Goal: Book appointment/travel/reservation

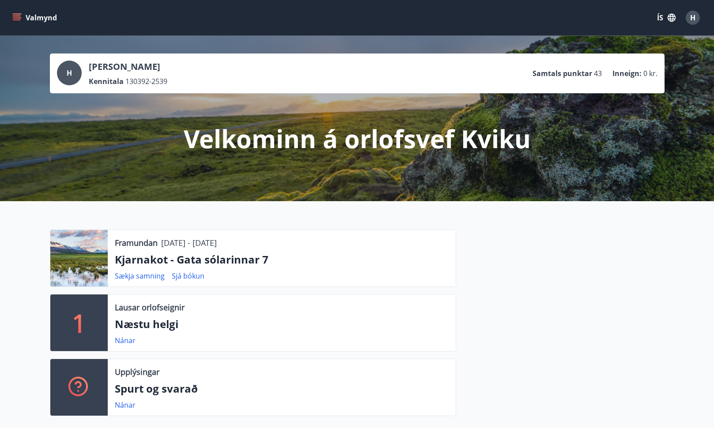
click at [20, 21] on icon "menu" at bounding box center [16, 17] width 9 height 9
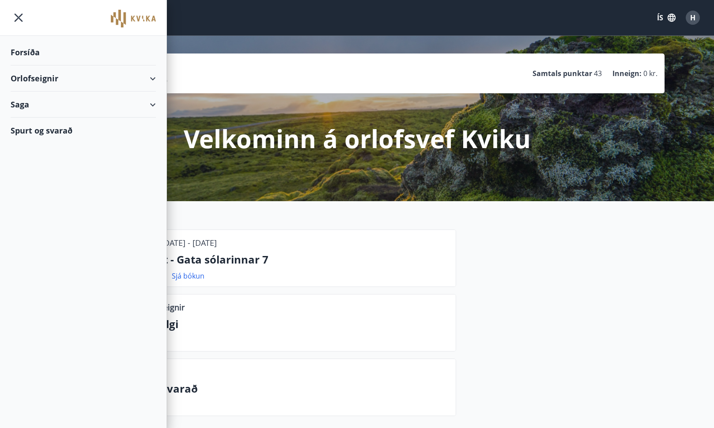
click at [31, 84] on div "Orlofseignir" at bounding box center [83, 78] width 145 height 26
click at [49, 103] on div "Framboð" at bounding box center [83, 100] width 131 height 19
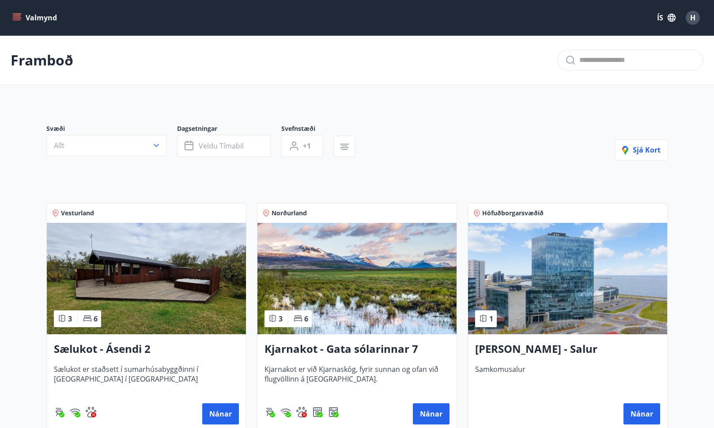
scroll to position [114, 0]
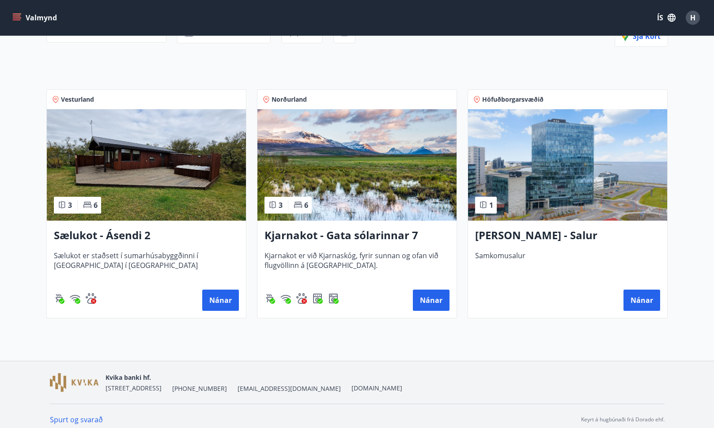
click at [318, 239] on h3 "Kjarnakot - Gata sólarinnar 7" at bounding box center [357, 236] width 185 height 16
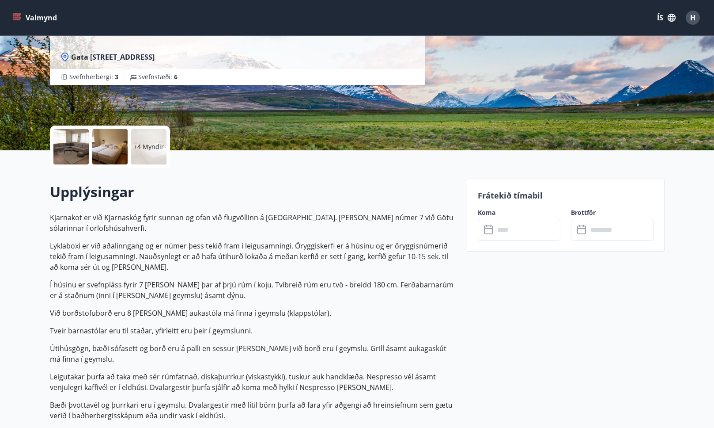
click at [528, 220] on input "text" at bounding box center [528, 230] width 66 height 22
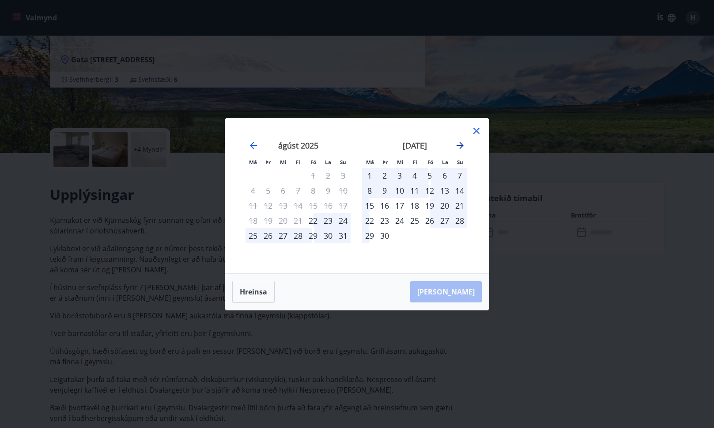
click at [459, 141] on icon "Move forward to switch to the next month." at bounding box center [460, 145] width 11 height 11
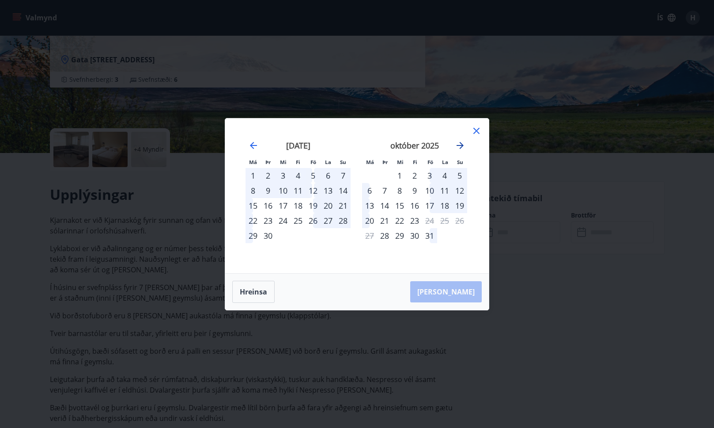
click at [459, 142] on icon "Move forward to switch to the next month." at bounding box center [460, 145] width 11 height 11
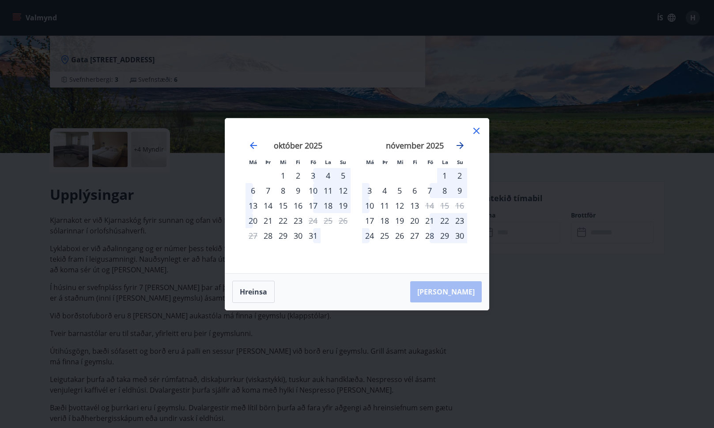
click at [460, 142] on icon "Move forward to switch to the next month." at bounding box center [460, 145] width 11 height 11
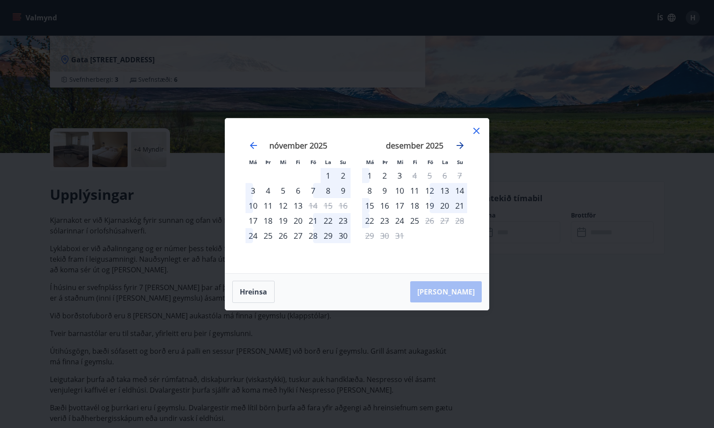
click at [460, 142] on icon "Move forward to switch to the next month." at bounding box center [460, 145] width 11 height 11
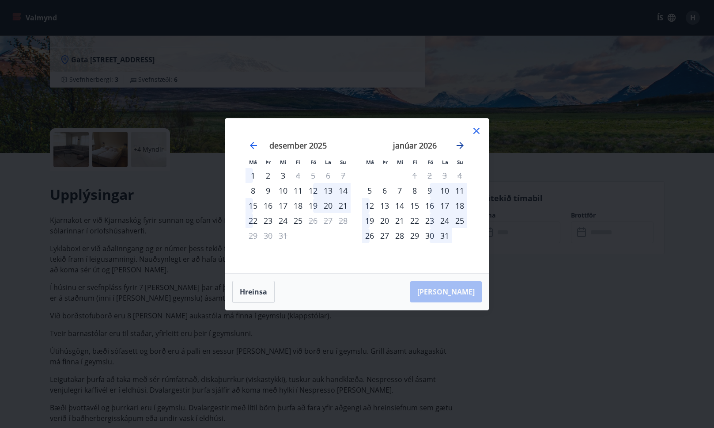
click at [460, 142] on icon "Move forward to switch to the next month." at bounding box center [460, 145] width 11 height 11
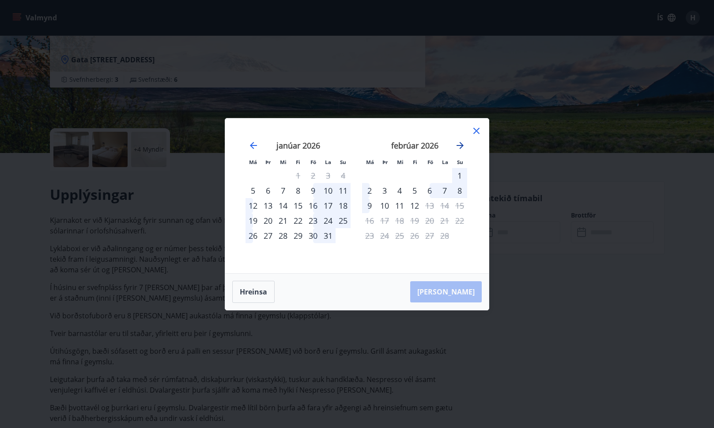
click at [460, 142] on icon "Move forward to switch to the next month." at bounding box center [460, 145] width 11 height 11
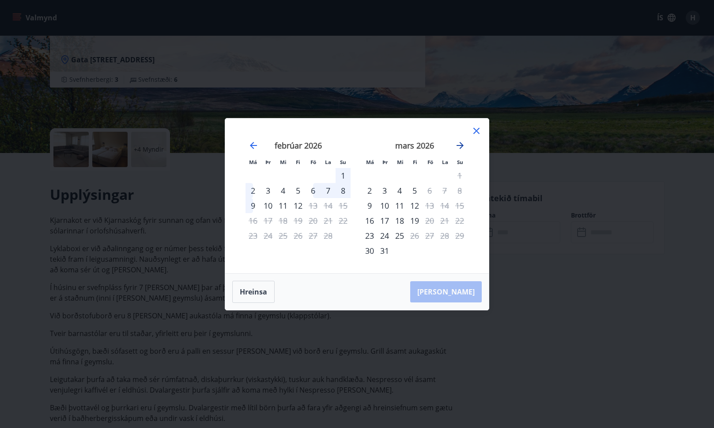
click at [460, 142] on icon "Move forward to switch to the next month." at bounding box center [460, 145] width 11 height 11
click at [213, 121] on div "Má Þr Mi Fi Fö La Su Má Þr Mi Fi Fö La [DEMOGRAPHIC_DATA] [DATE] 1 2 3 4 5 6 7 …" at bounding box center [357, 214] width 714 height 428
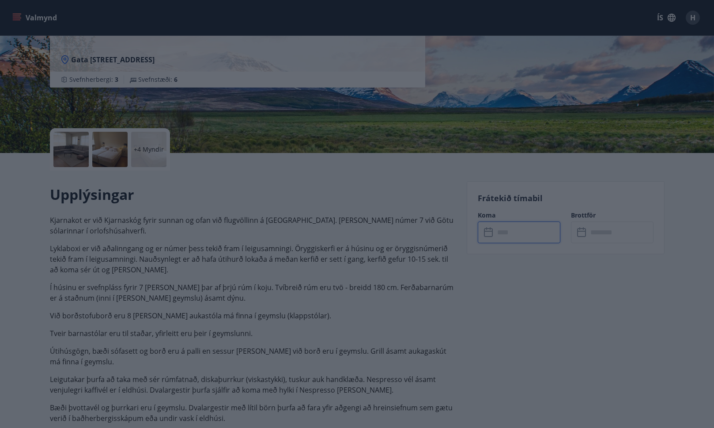
scroll to position [0, 0]
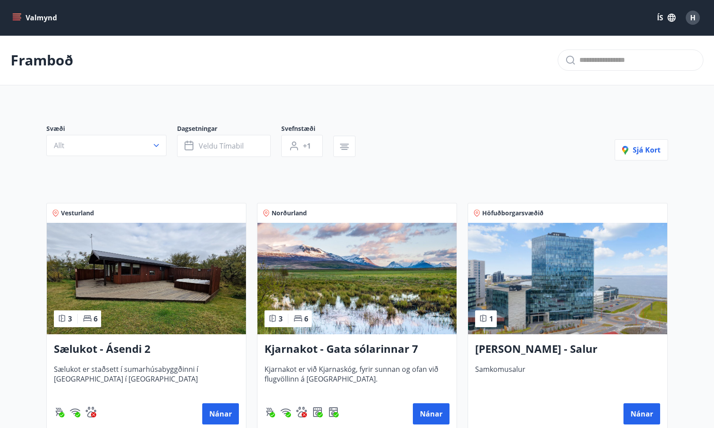
scroll to position [0, 0]
click at [144, 293] on img at bounding box center [146, 277] width 199 height 111
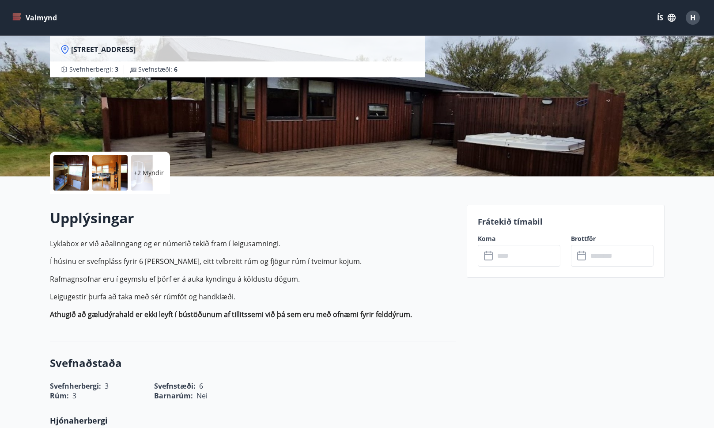
scroll to position [89, 0]
click at [403, 208] on div "Upplýsingar Lyklabox er við aðalinngang og er númerið tekið fram í leigusamning…" at bounding box center [253, 267] width 407 height 147
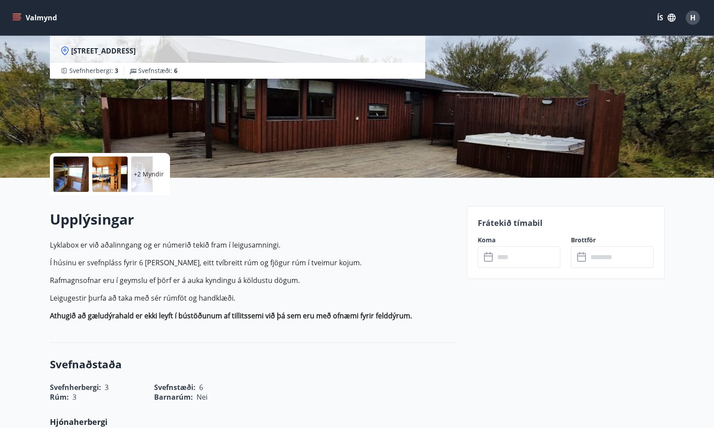
scroll to position [86, 0]
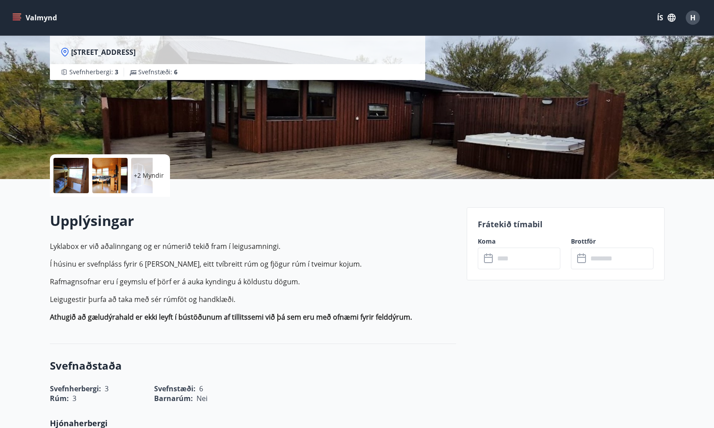
drag, startPoint x: 510, startPoint y: 245, endPoint x: 509, endPoint y: 251, distance: 6.0
click at [510, 245] on label "Koma" at bounding box center [519, 241] width 83 height 9
click at [509, 251] on input "text" at bounding box center [528, 258] width 66 height 22
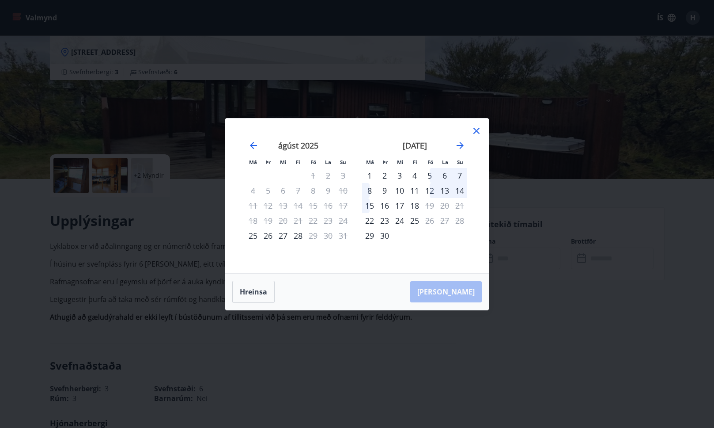
drag, startPoint x: 313, startPoint y: 128, endPoint x: 377, endPoint y: 133, distance: 64.3
click at [313, 128] on div "Má Þr Mi Fi Fö La Su Má Þr Mi Fi Fö La Su [DATE] 1 2 3 4 5 6 7 8 9 10 11 12 13 …" at bounding box center [357, 195] width 264 height 155
click at [460, 147] on icon "Move forward to switch to the next month." at bounding box center [460, 145] width 11 height 11
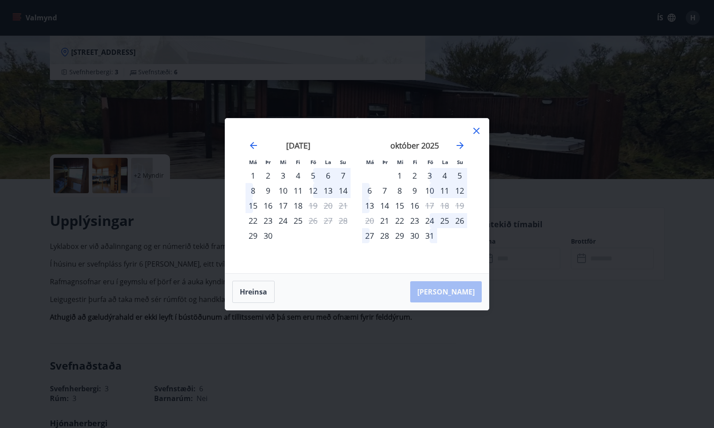
drag, startPoint x: 155, startPoint y: 29, endPoint x: 151, endPoint y: 27, distance: 4.8
click at [155, 29] on div "Má Þr Mi Fi Fö La Su Má Þr Mi Fi Fö La Su [DATE] 1 2 3 4 5 6 7 8 9 10 11 12 13 …" at bounding box center [357, 214] width 714 height 428
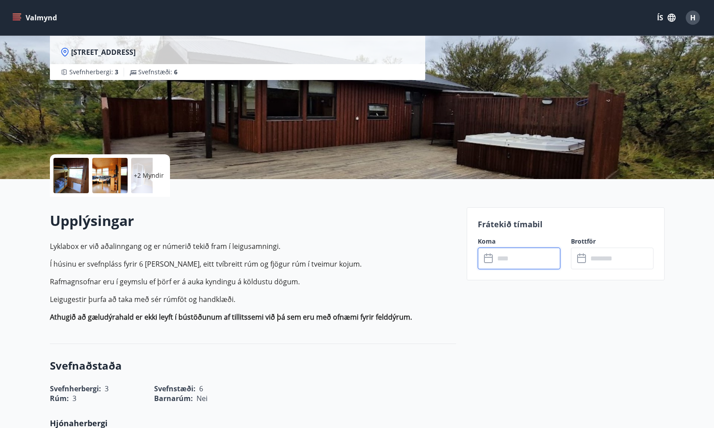
click at [151, 38] on div "Sælukot - Ásendi 2" at bounding box center [238, 15] width 376 height 49
